Goal: Information Seeking & Learning: Check status

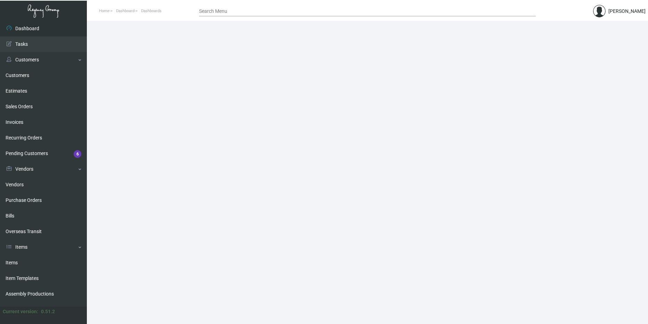
click at [196, 89] on main at bounding box center [367, 173] width 561 height 304
click at [24, 77] on link "Customers" at bounding box center [43, 76] width 87 height 16
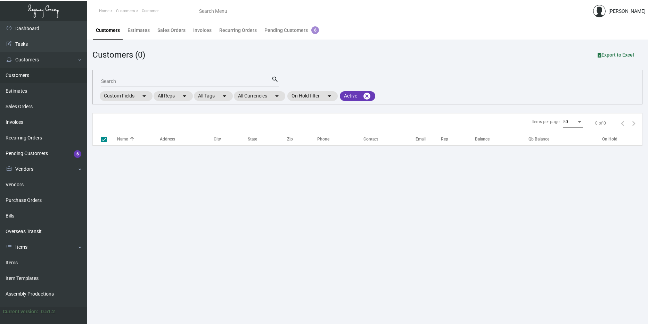
checkbox input "false"
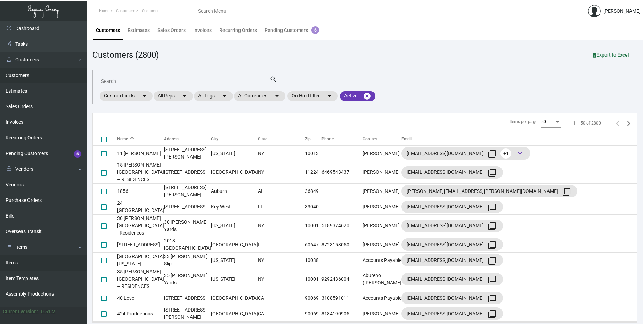
click at [28, 262] on link "Items" at bounding box center [43, 263] width 87 height 16
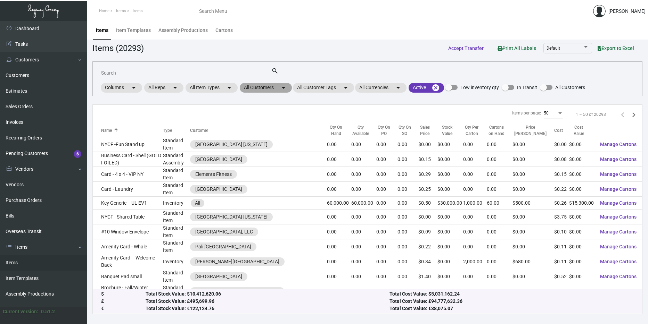
click at [263, 89] on mat-chip "All Customers arrow_drop_down" at bounding box center [266, 88] width 52 height 10
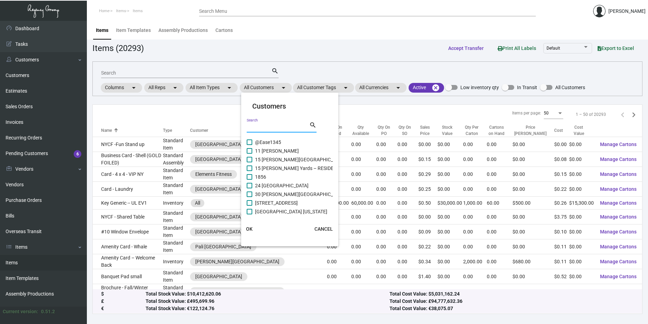
click at [264, 129] on input "Search" at bounding box center [278, 128] width 63 height 6
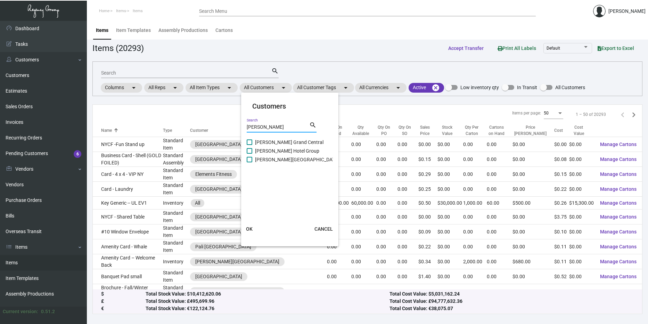
type input "[PERSON_NAME]"
click at [278, 142] on span "[PERSON_NAME] Grand Central" at bounding box center [289, 142] width 68 height 8
click at [249, 145] on input "[PERSON_NAME] Grand Central" at bounding box center [249, 145] width 0 height 0
checkbox input "true"
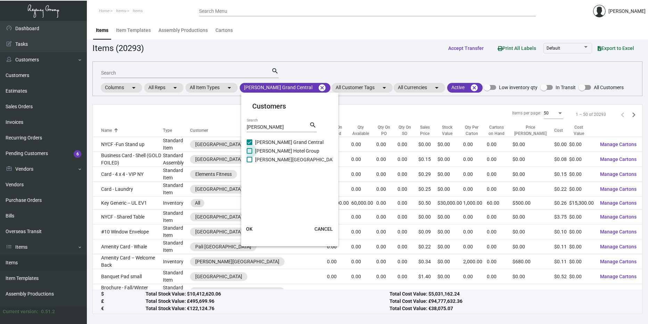
click at [279, 149] on span "[PERSON_NAME] Hotel Group" at bounding box center [287, 151] width 64 height 8
click at [249, 154] on input "[PERSON_NAME] Hotel Group" at bounding box center [249, 154] width 0 height 0
click at [279, 155] on span "[PERSON_NAME] Hotel Group" at bounding box center [287, 151] width 64 height 8
click at [249, 154] on input "[PERSON_NAME] Hotel Group" at bounding box center [249, 154] width 0 height 0
click at [247, 154] on span at bounding box center [250, 151] width 6 height 6
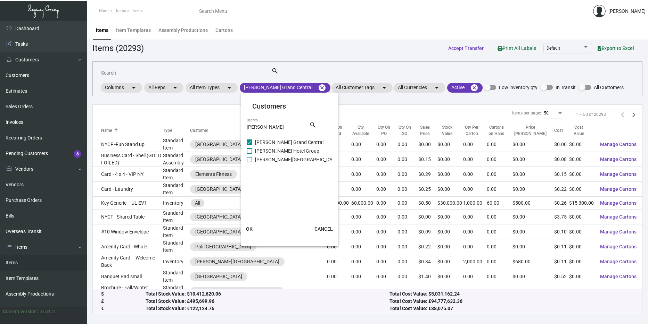
click at [249, 154] on input "[PERSON_NAME] Hotel Group" at bounding box center [249, 154] width 0 height 0
checkbox input "true"
click at [250, 161] on span at bounding box center [250, 160] width 6 height 6
click at [249, 163] on input "[PERSON_NAME][GEOGRAPHIC_DATA]" at bounding box center [249, 163] width 0 height 0
checkbox input "true"
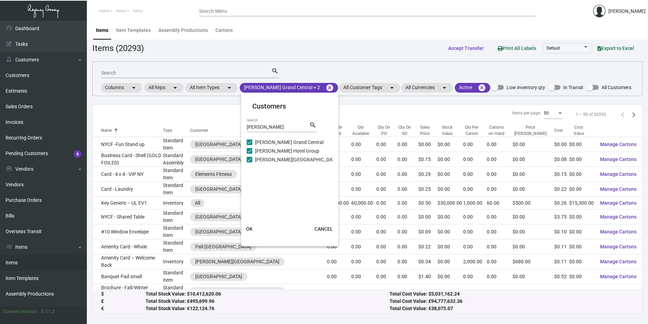
click at [252, 231] on span "OK" at bounding box center [249, 229] width 7 height 6
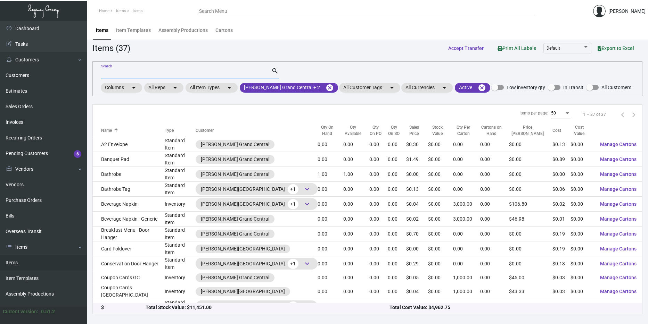
click at [137, 71] on input "Search" at bounding box center [186, 74] width 170 height 6
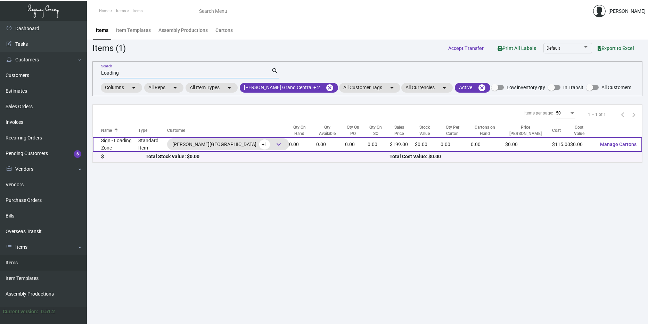
type input "Loading"
click at [145, 141] on td "Standard Item" at bounding box center [152, 144] width 29 height 15
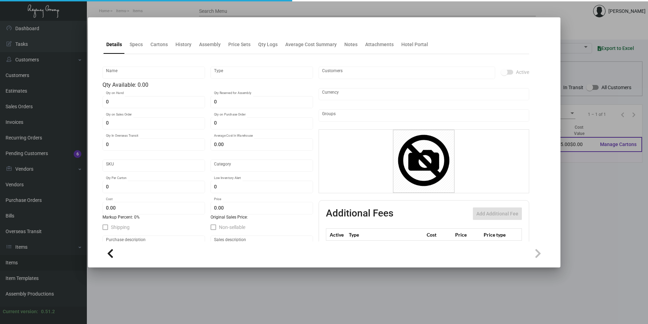
type input "Sign - Loading Zone"
type input "Standard Item"
type input "$ 0.00"
type input "Standard"
type input "$ 115.00"
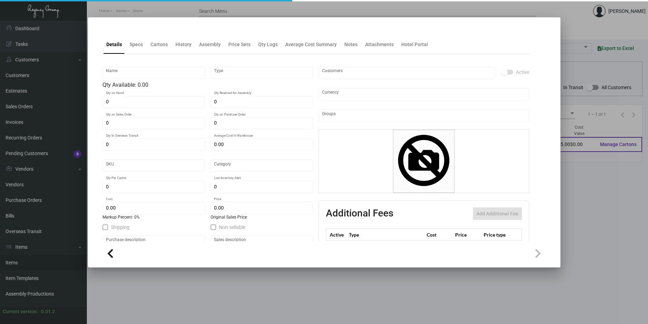
type input "$ 199.00"
checkbox input "true"
type input "United States Dollar $"
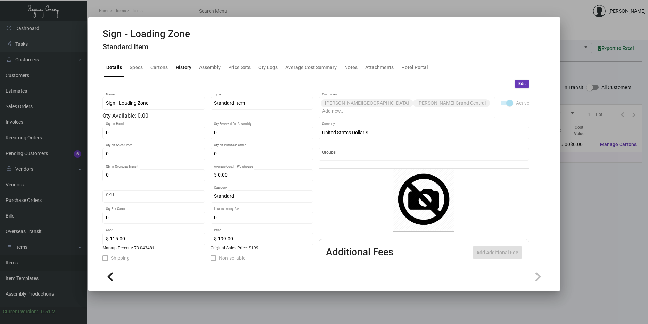
click at [188, 70] on div "History" at bounding box center [183, 67] width 16 height 7
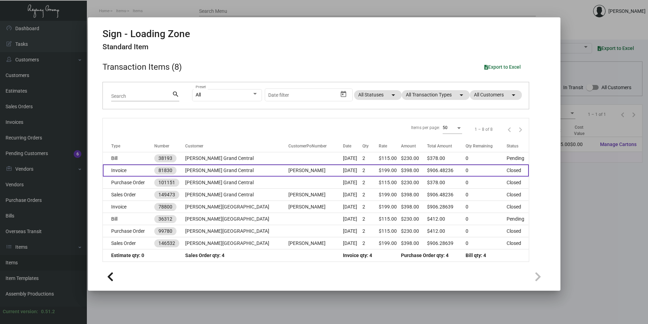
scroll to position [25, 0]
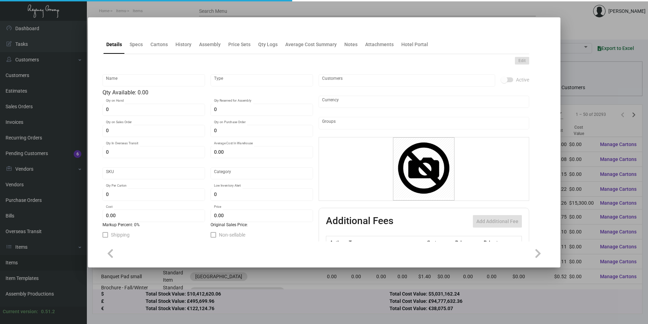
type input "Sign - Loading Zone"
type input "Standard Item"
type input "$ 0.00"
type input "Standard"
type input "$ 115.00"
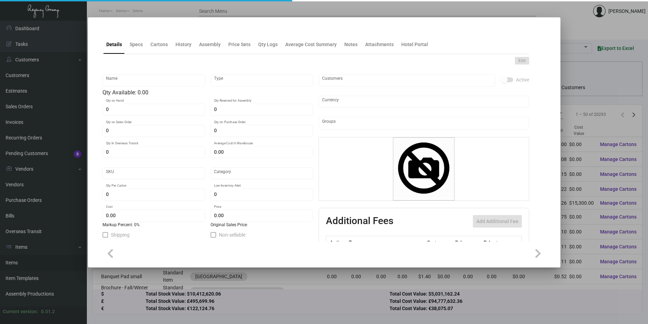
type input "$ 199.00"
checkbox input "true"
type input "United States Dollar $"
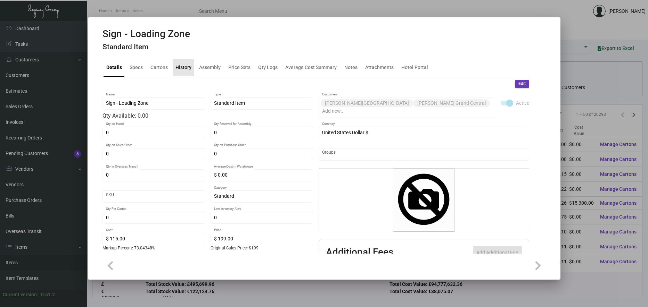
click at [179, 69] on div "History" at bounding box center [183, 67] width 16 height 7
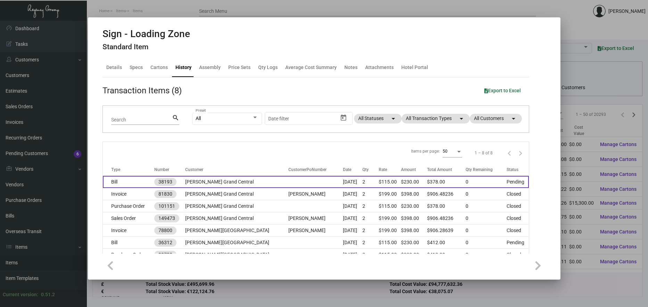
click at [224, 181] on td "[PERSON_NAME] Grand Central" at bounding box center [236, 182] width 103 height 12
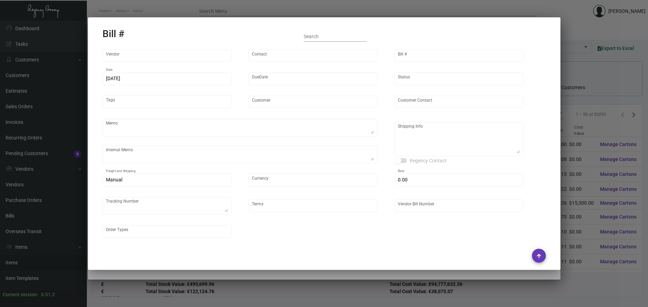
type input "Boulevardsupply.com"
type input "MISSING INFO MISSING INFO"
type input "38193"
type input "9/22/2023"
type input "10/22/2023"
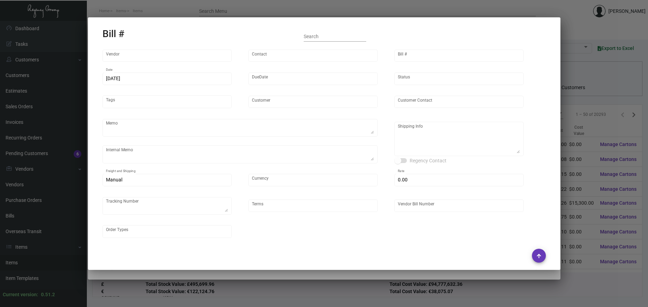
type input "[PERSON_NAME] Grand Central"
type input "[PERSON_NAME]"
type textarea "Repeat artwork from Previous PO 99780.BLIND ship."
type textarea "Fitzpatrick Grand Central - Andrea Pazmino 141 E 44th Street New York, NY, 1001…"
type input "United States Dollar $"
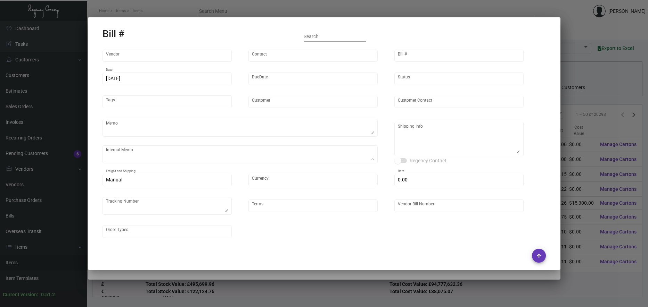
type input "$ 148.00"
type textarea "784128447030"
type input "Net 30"
type input "6863"
